Goal: Complete application form

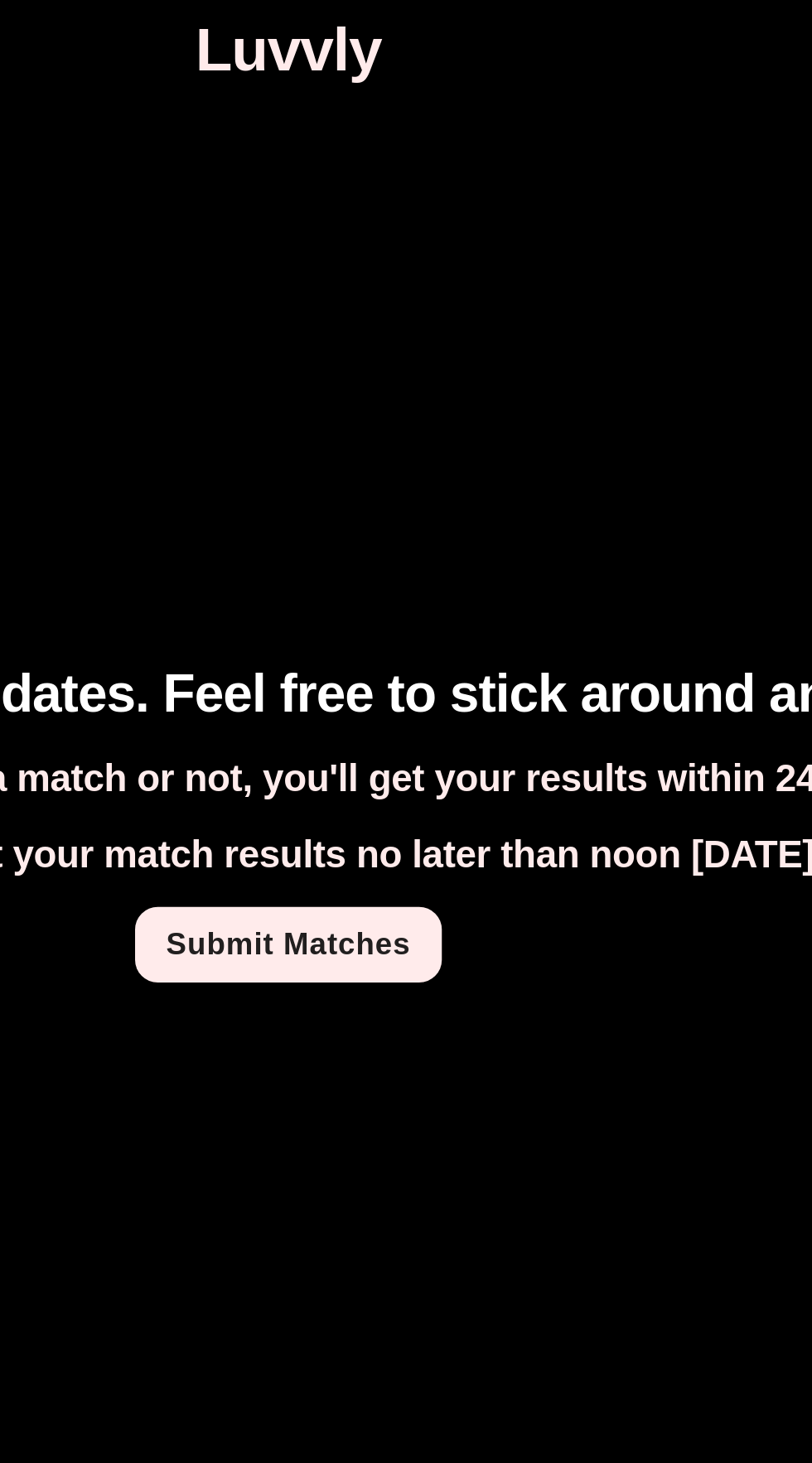
click at [371, 423] on link "Submit Matches" at bounding box center [406, 413] width 133 height 33
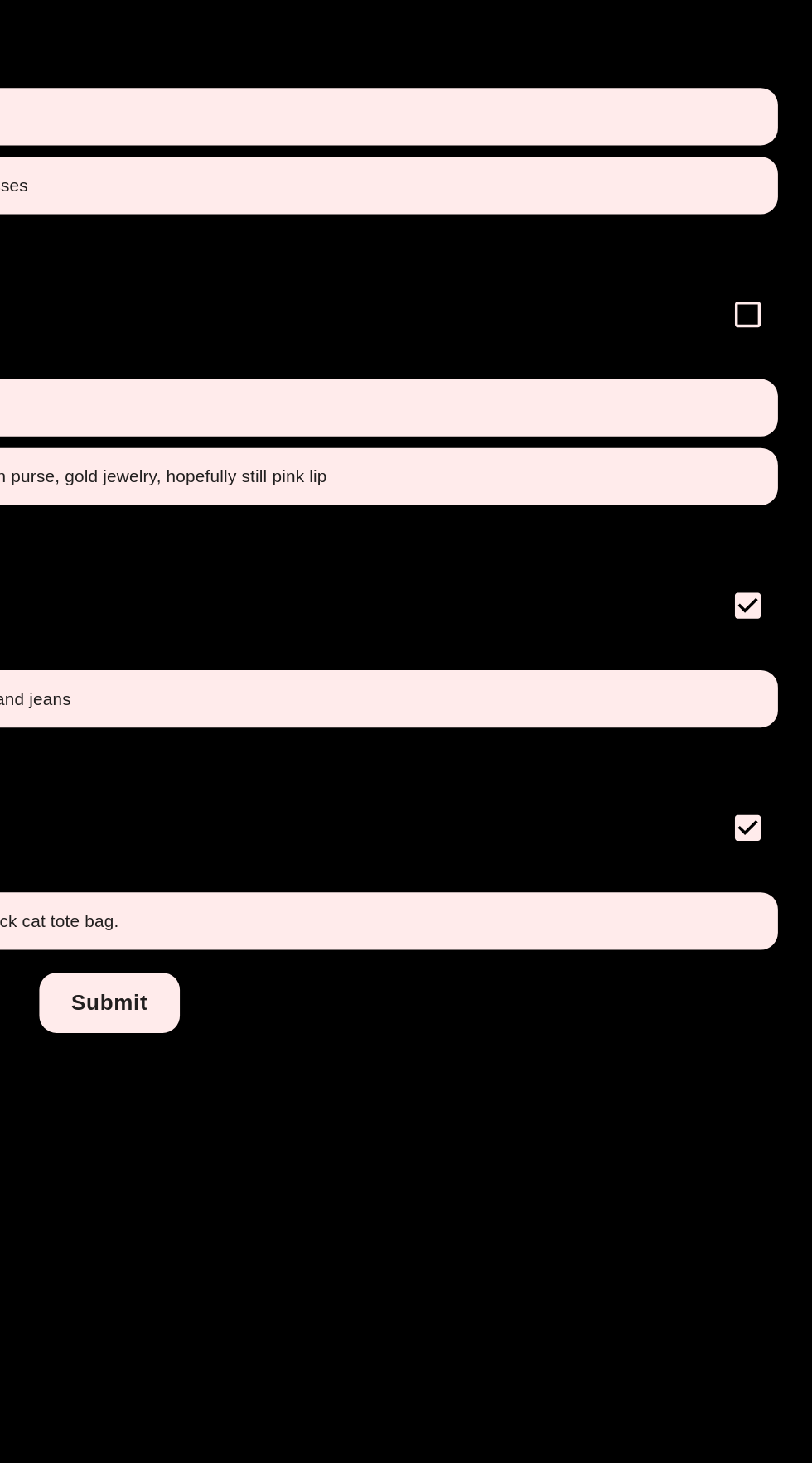
click at [418, 1060] on button "Submit" at bounding box center [406, 1048] width 81 height 35
